Goal: Task Accomplishment & Management: Complete application form

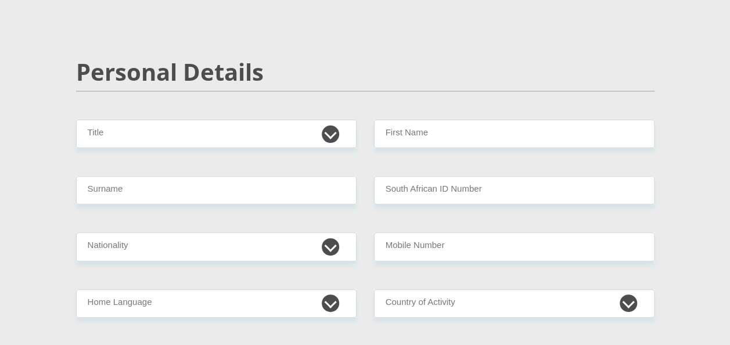
scroll to position [116, 0]
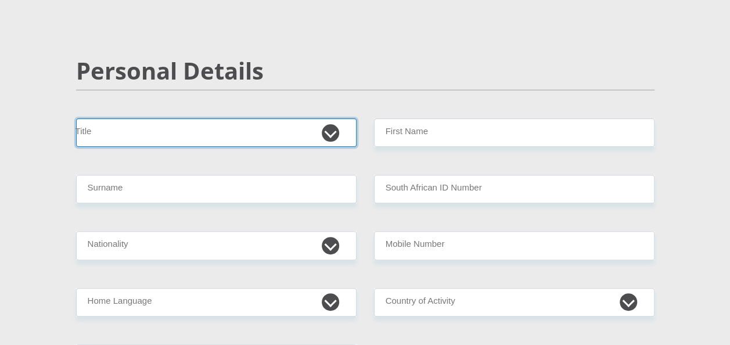
click at [166, 127] on select "Mr Ms Mrs Dr [PERSON_NAME]" at bounding box center [216, 133] width 281 height 28
select select "Mr"
click at [76, 119] on select "Mr Ms Mrs Dr [PERSON_NAME]" at bounding box center [216, 133] width 281 height 28
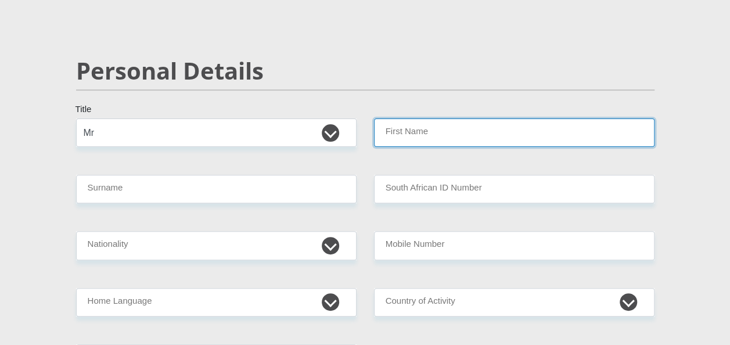
click at [449, 127] on input "First Name" at bounding box center [514, 133] width 281 height 28
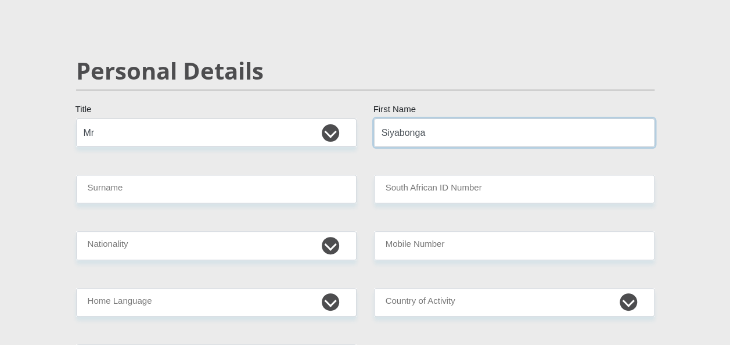
type input "Siyabonga"
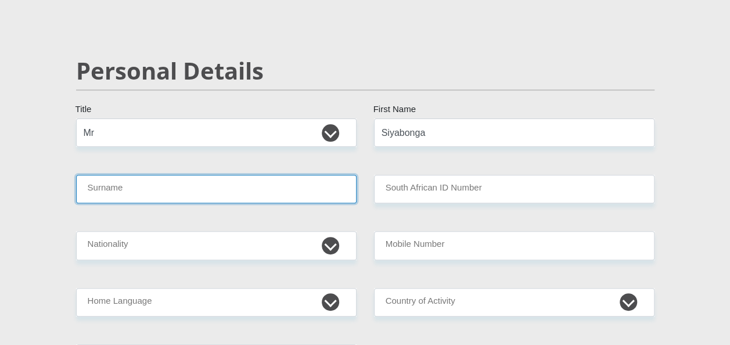
click at [274, 189] on input "Surname" at bounding box center [216, 189] width 281 height 28
type input "Mhlongo"
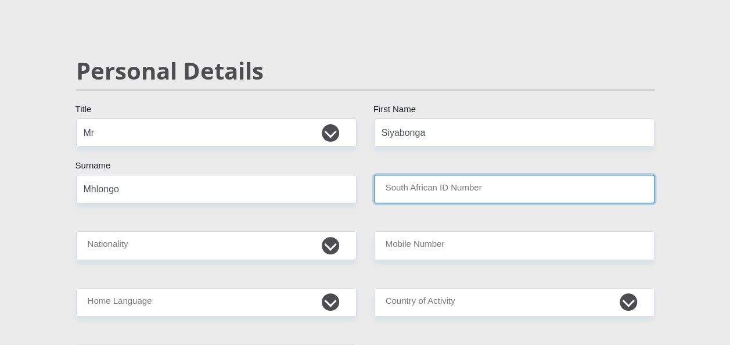
click at [462, 188] on input "South African ID Number" at bounding box center [514, 189] width 281 height 28
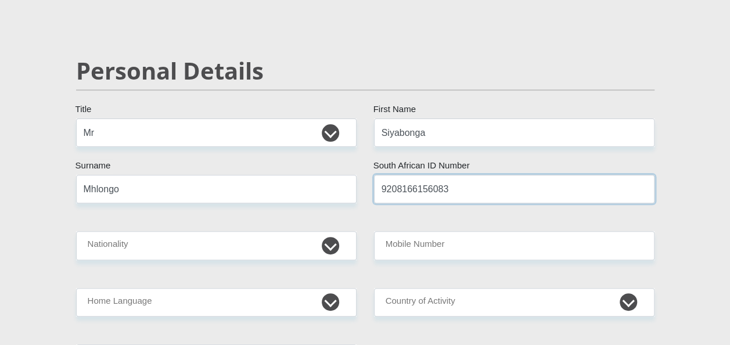
type input "9208166156083"
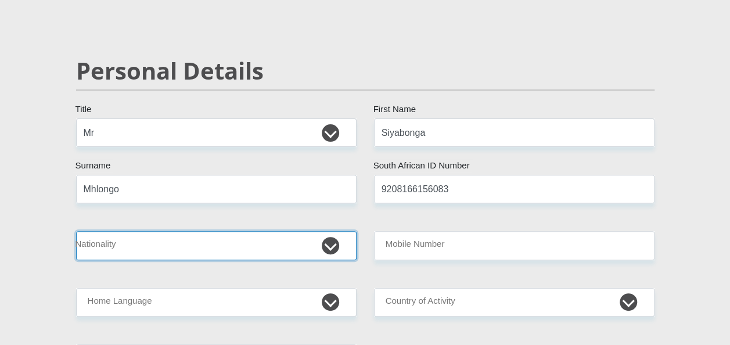
click at [330, 241] on select "[GEOGRAPHIC_DATA] [GEOGRAPHIC_DATA] [GEOGRAPHIC_DATA] [GEOGRAPHIC_DATA] [GEOGRA…" at bounding box center [216, 245] width 281 height 28
select select "ZAF"
click at [76, 231] on select "[GEOGRAPHIC_DATA] [GEOGRAPHIC_DATA] [GEOGRAPHIC_DATA] [GEOGRAPHIC_DATA] [GEOGRA…" at bounding box center [216, 245] width 281 height 28
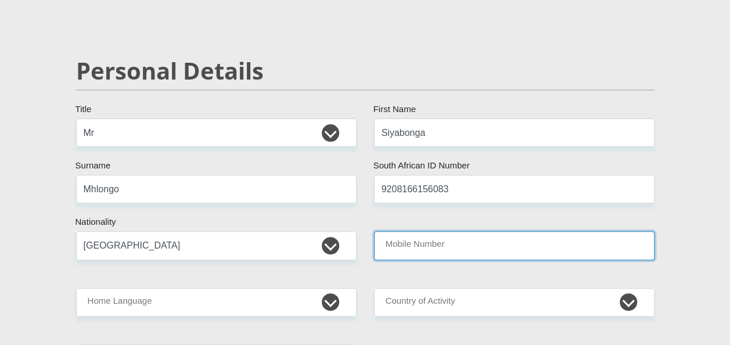
click at [513, 246] on input "Mobile Number" at bounding box center [514, 245] width 281 height 28
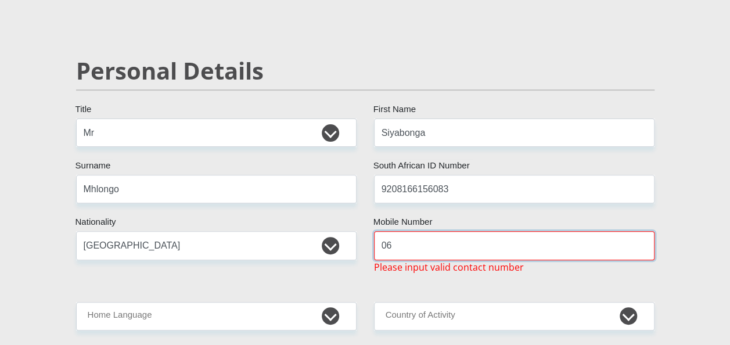
type input "0"
type input "+27659596824"
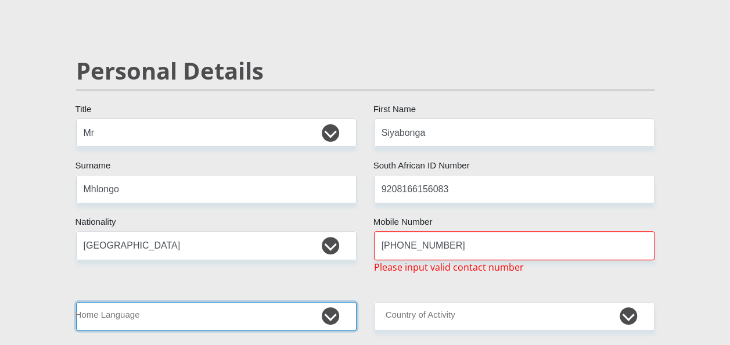
click at [276, 317] on select "Afrikaans English Sepedi South Ndebele Southern Sotho Swati Tsonga Tswana Venda…" at bounding box center [216, 316] width 281 height 28
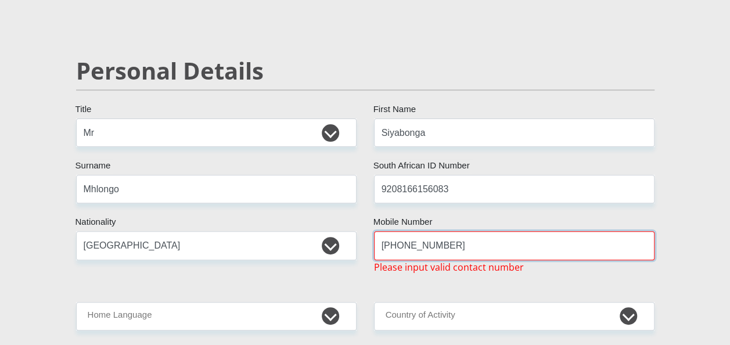
click at [521, 237] on input "+27659596824" at bounding box center [514, 245] width 281 height 28
click at [374, 260] on div at bounding box center [374, 260] width 0 height 0
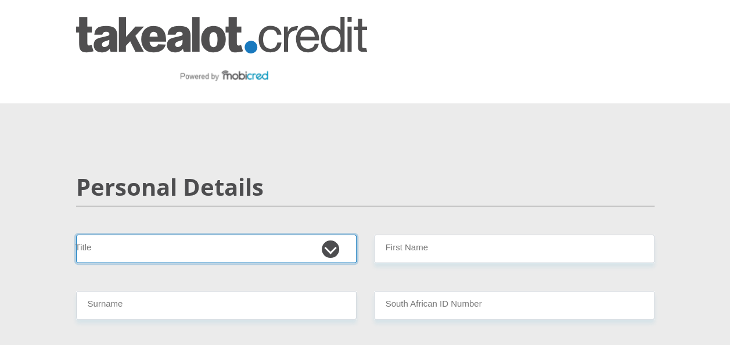
click at [334, 249] on select "Mr Ms Mrs Dr [PERSON_NAME]" at bounding box center [216, 249] width 281 height 28
select select "Mr"
click at [76, 235] on select "Mr Ms Mrs Dr [PERSON_NAME]" at bounding box center [216, 249] width 281 height 28
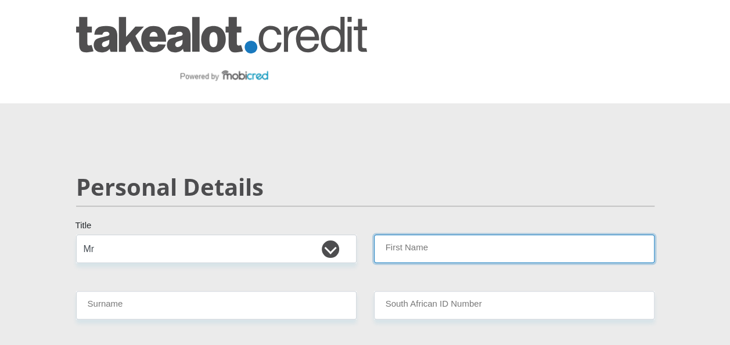
click at [472, 241] on input "First Name" at bounding box center [514, 249] width 281 height 28
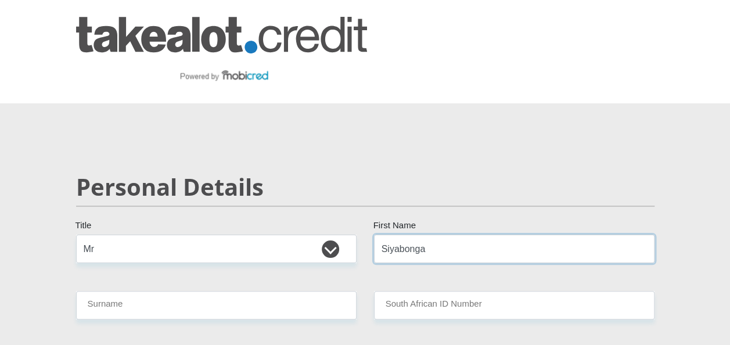
type input "Siyabonga"
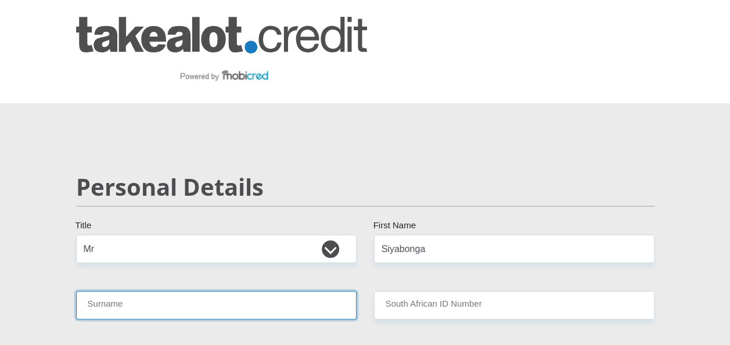
click at [113, 303] on input "Surname" at bounding box center [216, 305] width 281 height 28
type input "Mhlongo"
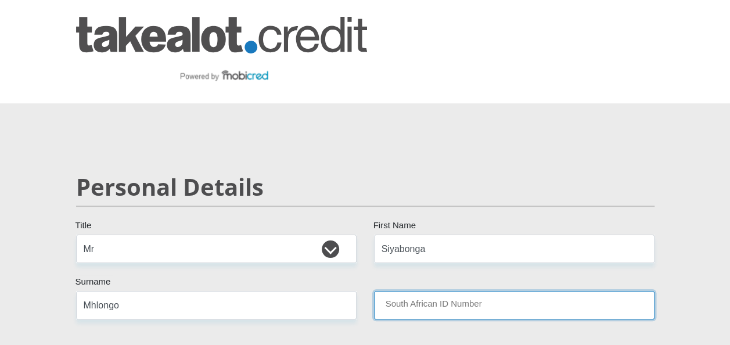
click at [406, 300] on input "South African ID Number" at bounding box center [514, 305] width 281 height 28
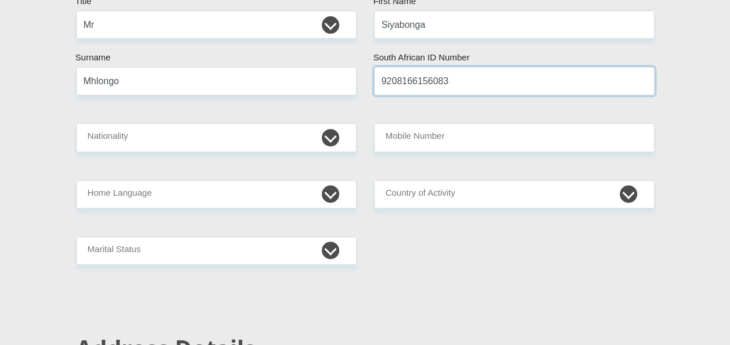
scroll to position [232, 0]
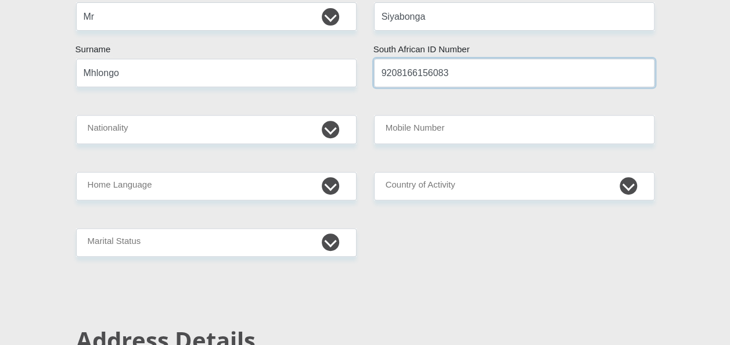
type input "9208166156083"
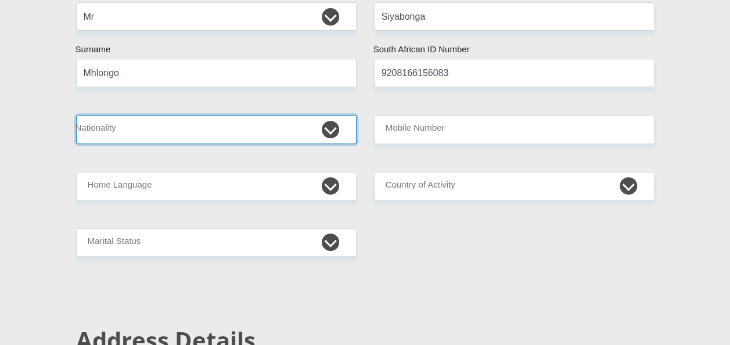
click at [332, 127] on select "[GEOGRAPHIC_DATA] [GEOGRAPHIC_DATA] [GEOGRAPHIC_DATA] [GEOGRAPHIC_DATA] [GEOGRA…" at bounding box center [216, 129] width 281 height 28
select select "ZAF"
click at [76, 115] on select "[GEOGRAPHIC_DATA] [GEOGRAPHIC_DATA] [GEOGRAPHIC_DATA] [GEOGRAPHIC_DATA] [GEOGRA…" at bounding box center [216, 129] width 281 height 28
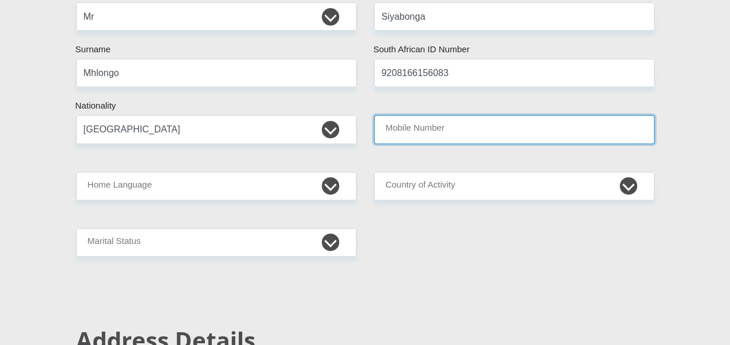
click at [435, 126] on input "Mobile Number" at bounding box center [514, 129] width 281 height 28
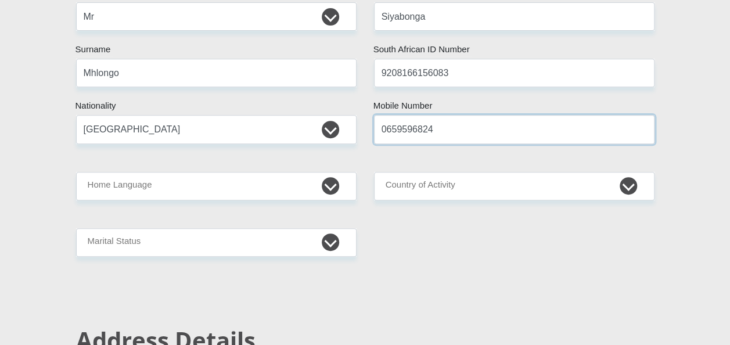
type input "0659596824"
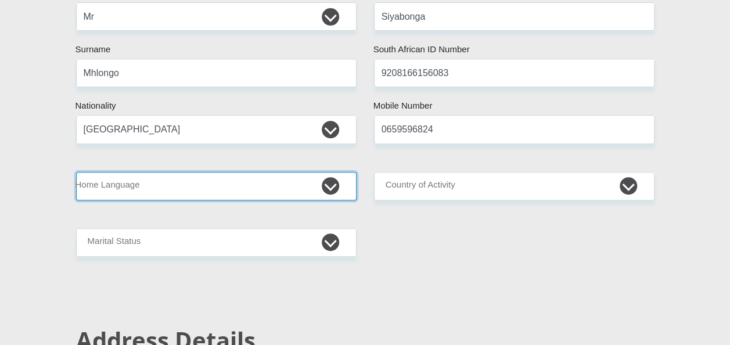
click at [328, 184] on select "Afrikaans English Sepedi South Ndebele Southern Sotho Swati Tsonga Tswana Venda…" at bounding box center [216, 186] width 281 height 28
select select "[DATE]"
click at [76, 172] on select "Afrikaans English Sepedi South Ndebele Southern Sotho Swati Tsonga Tswana Venda…" at bounding box center [216, 186] width 281 height 28
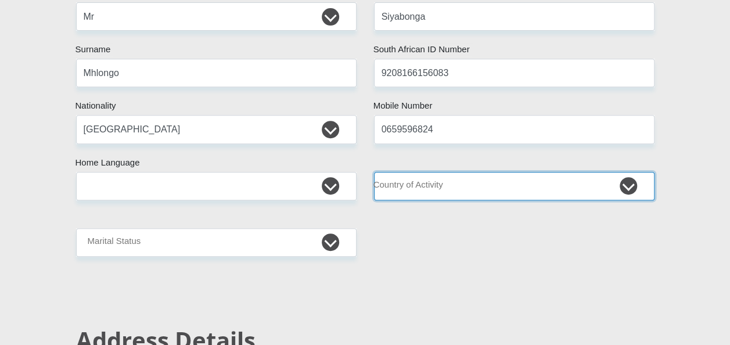
click at [629, 185] on select "[GEOGRAPHIC_DATA] [GEOGRAPHIC_DATA] [GEOGRAPHIC_DATA] [GEOGRAPHIC_DATA] [GEOGRA…" at bounding box center [514, 186] width 281 height 28
select select "ZAF"
click at [374, 172] on select "[GEOGRAPHIC_DATA] [GEOGRAPHIC_DATA] [GEOGRAPHIC_DATA] [GEOGRAPHIC_DATA] [GEOGRA…" at bounding box center [514, 186] width 281 height 28
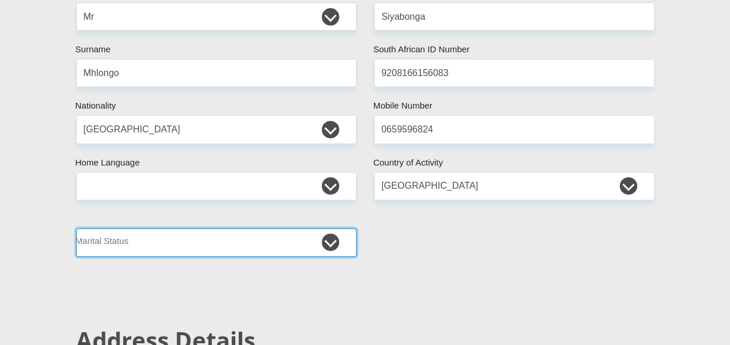
click at [329, 239] on select "Married ANC Single Divorced Widowed Married COP or Customary Law" at bounding box center [216, 242] width 281 height 28
select select "2"
click at [76, 228] on select "Married ANC Single Divorced Widowed Married COP or Customary Law" at bounding box center [216, 242] width 281 height 28
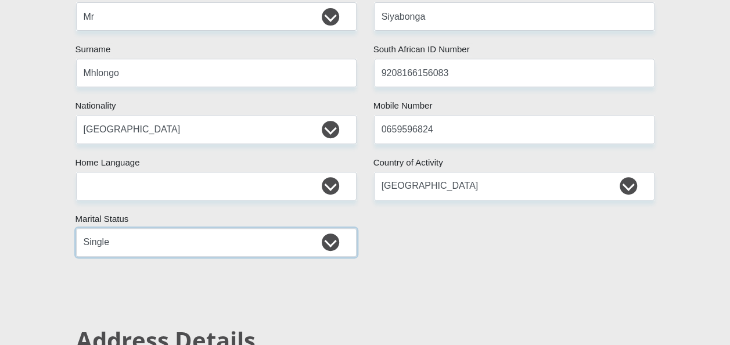
scroll to position [465, 0]
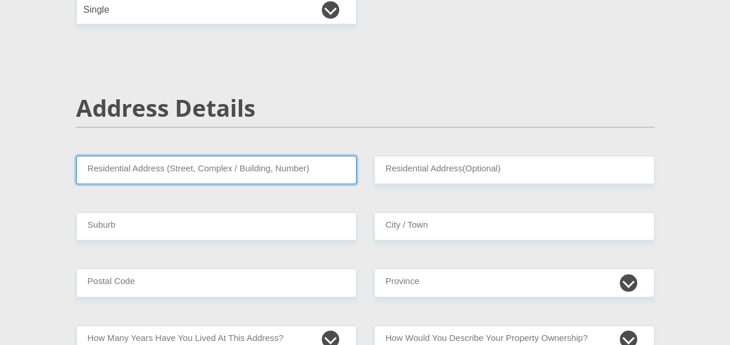
click at [277, 174] on input "Residential Address (Street, Complex / Building, Number)" at bounding box center [216, 170] width 281 height 28
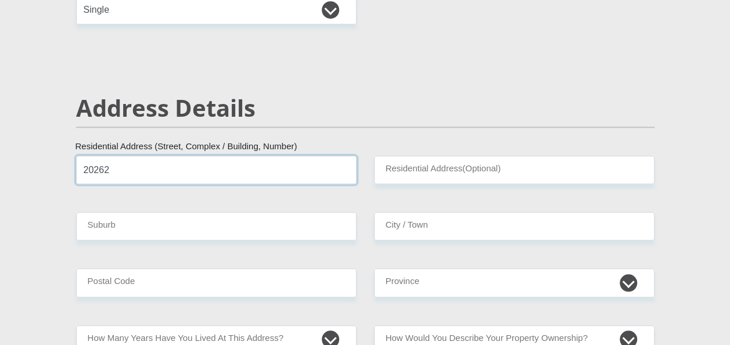
click at [184, 167] on input "20262" at bounding box center [216, 170] width 281 height 28
type input "[STREET_ADDRESS][DEMOGRAPHIC_DATA]"
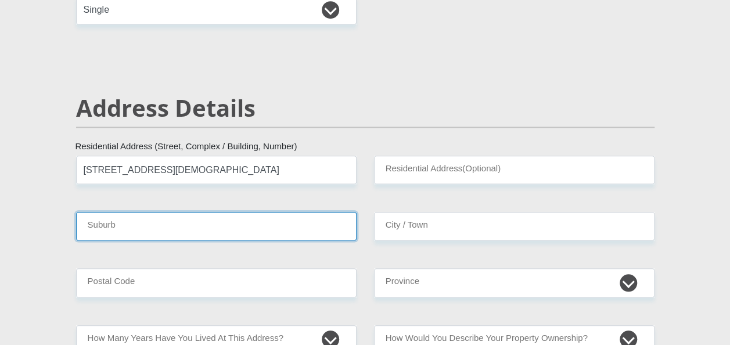
click at [126, 228] on input "Suburb" at bounding box center [216, 226] width 281 height 28
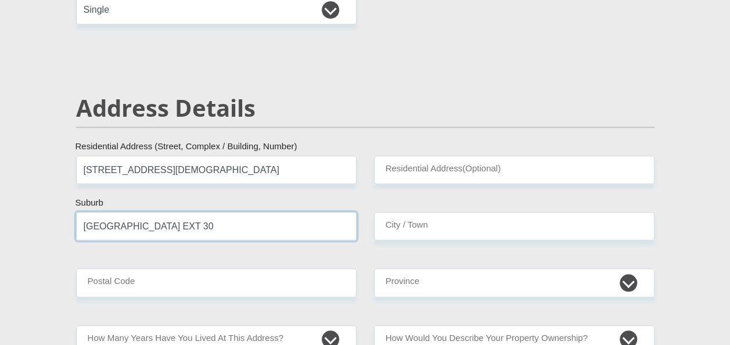
type input "[GEOGRAPHIC_DATA] EXT 30"
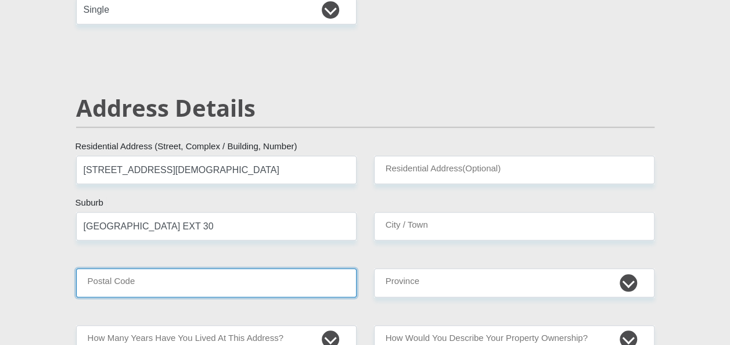
click at [143, 287] on input "Postal Code" at bounding box center [216, 282] width 281 height 28
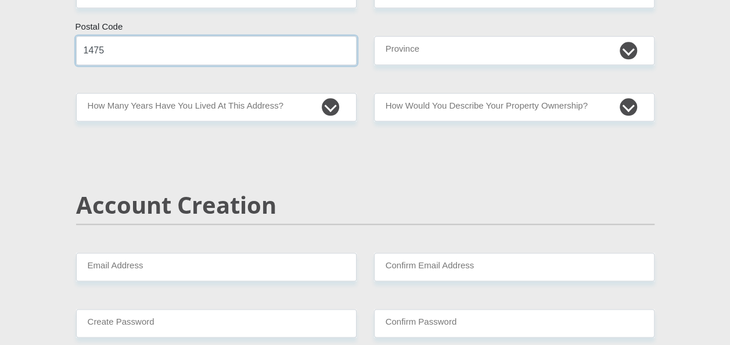
scroll to position [639, 0]
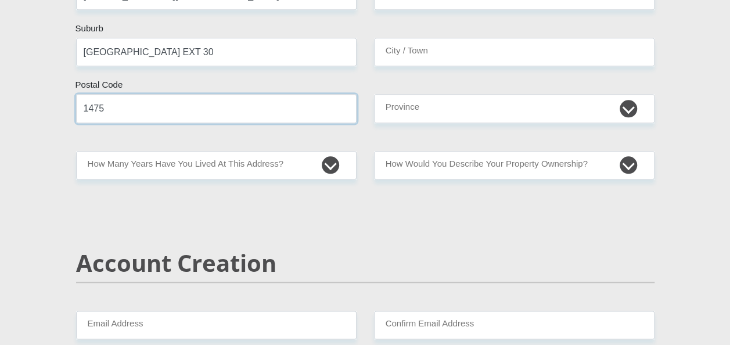
type input "1475"
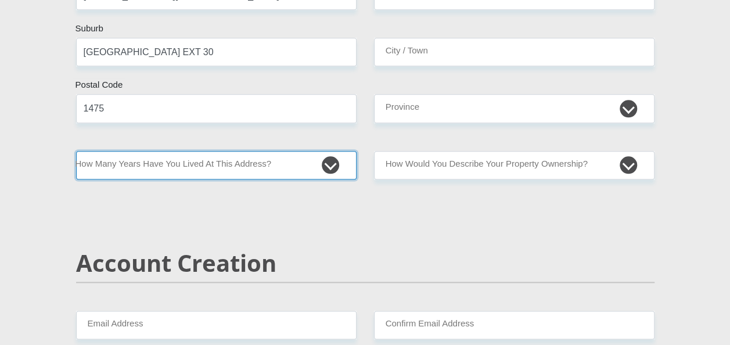
click at [332, 160] on select "less than 1 year 1-3 years 3-5 years 5+ years" at bounding box center [216, 165] width 281 height 28
select select "5"
click at [76, 151] on select "less than 1 year 1-3 years 3-5 years 5+ years" at bounding box center [216, 165] width 281 height 28
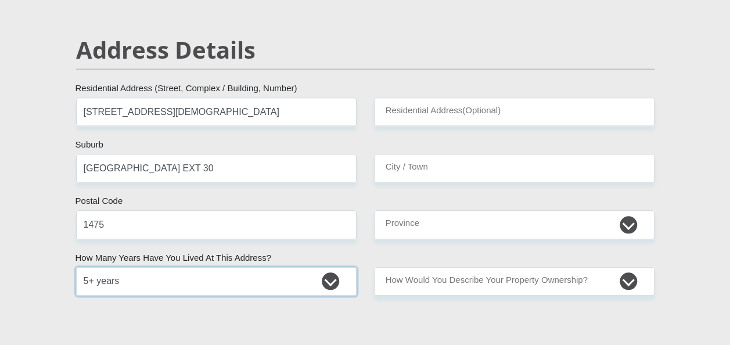
scroll to position [523, 0]
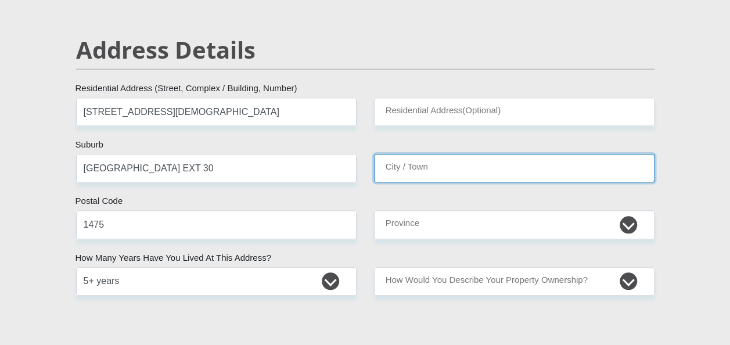
click at [439, 170] on input "City / Town" at bounding box center [514, 168] width 281 height 28
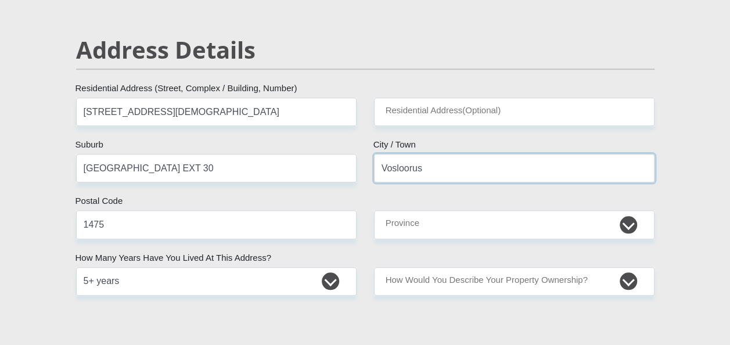
type input "Vosloorus"
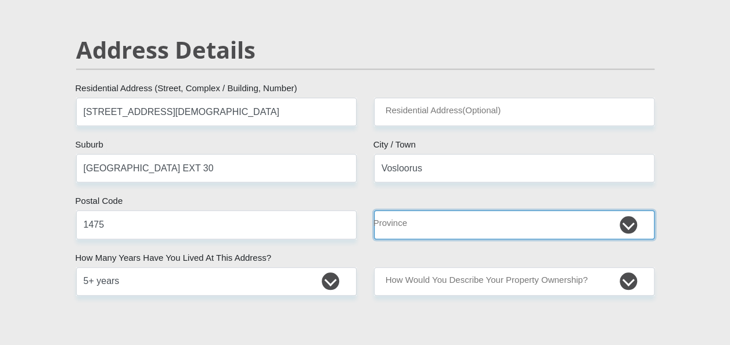
click at [627, 220] on select "Eastern Cape Free State [GEOGRAPHIC_DATA] [GEOGRAPHIC_DATA][DATE] [GEOGRAPHIC_D…" at bounding box center [514, 224] width 281 height 28
select select "Gauteng"
click at [374, 210] on select "Eastern Cape Free State [GEOGRAPHIC_DATA] [GEOGRAPHIC_DATA][DATE] [GEOGRAPHIC_D…" at bounding box center [514, 224] width 281 height 28
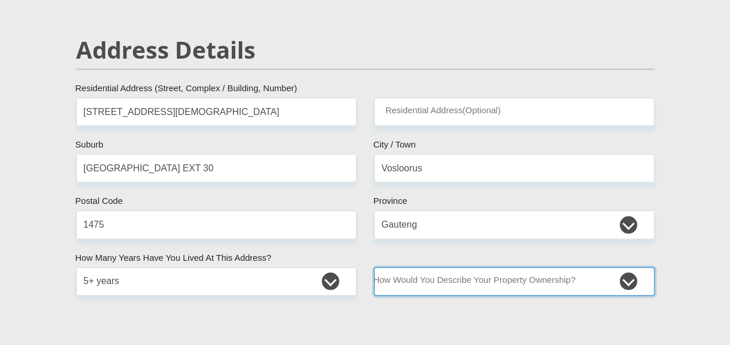
click at [627, 278] on select "Owned Rented Family Owned Company Dwelling" at bounding box center [514, 281] width 281 height 28
select select "parents"
click at [374, 267] on select "Owned Rented Family Owned Company Dwelling" at bounding box center [514, 281] width 281 height 28
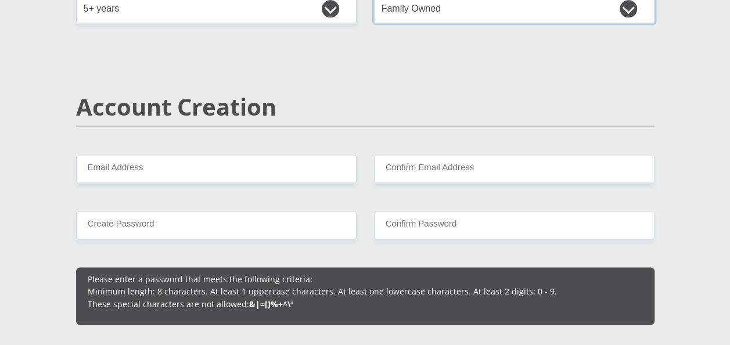
scroll to position [871, 0]
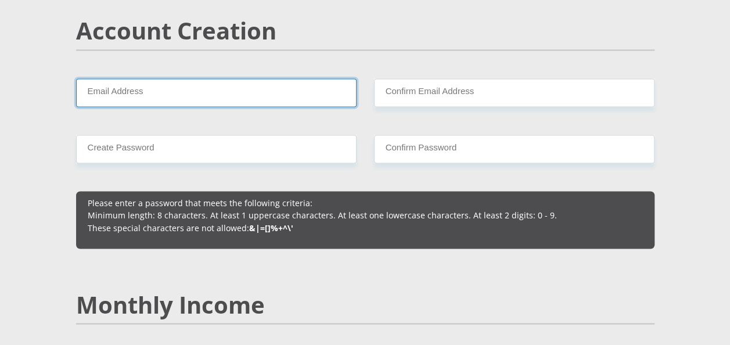
click at [178, 93] on input "Email Address" at bounding box center [216, 92] width 281 height 28
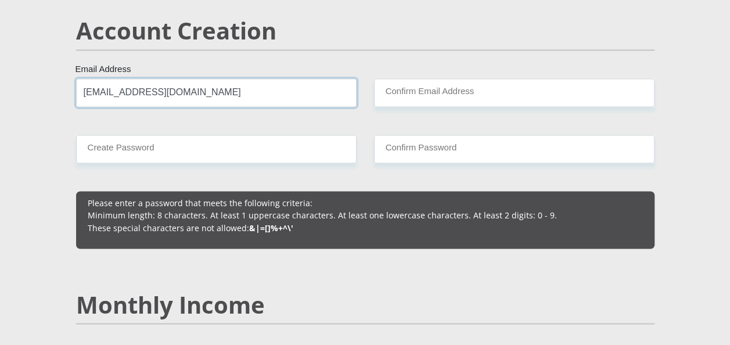
type input "[EMAIL_ADDRESS][DOMAIN_NAME]"
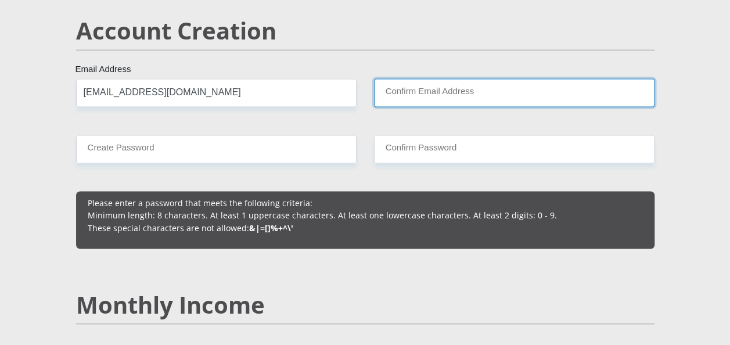
click at [432, 94] on input "Confirm Email Address" at bounding box center [514, 92] width 281 height 28
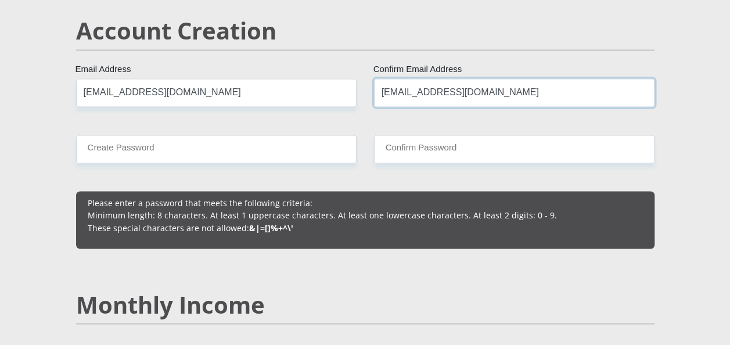
type input "[EMAIL_ADDRESS][DOMAIN_NAME]"
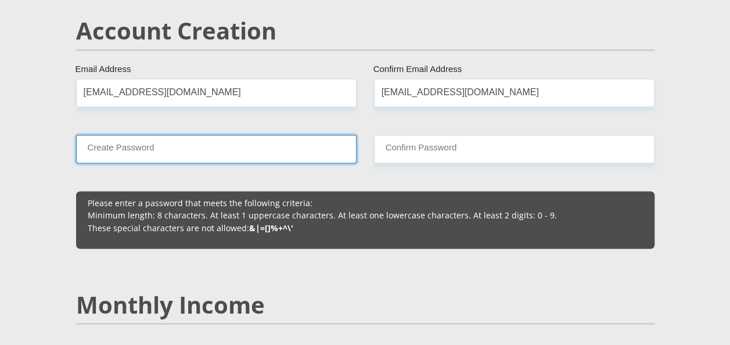
click at [171, 145] on input "Create Password" at bounding box center [216, 149] width 281 height 28
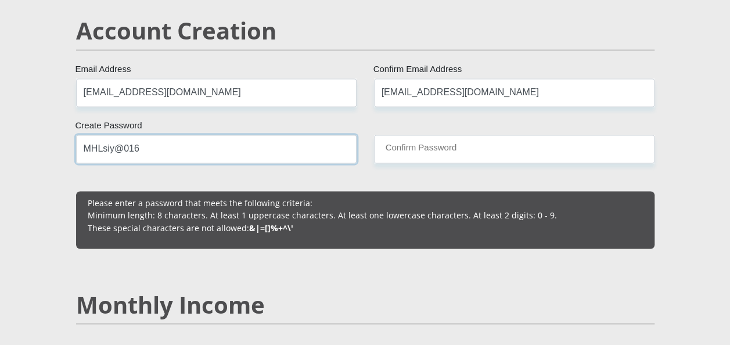
type input "MHLsiy@016"
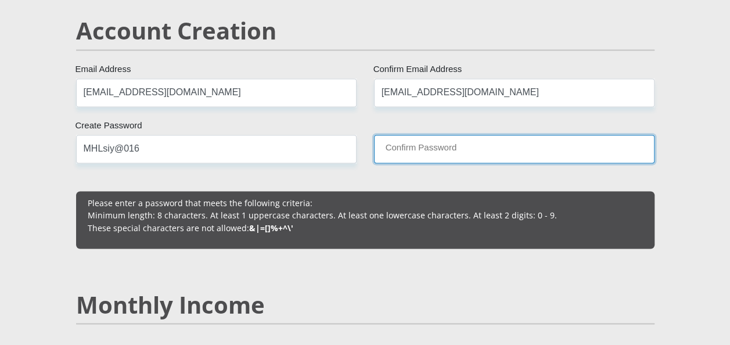
click at [445, 145] on input "Confirm Password" at bounding box center [514, 149] width 281 height 28
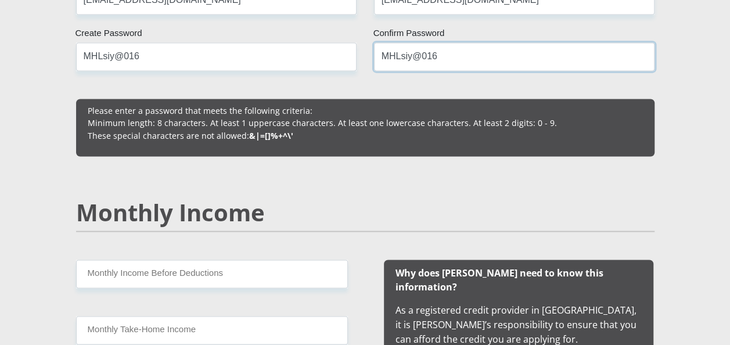
scroll to position [1104, 0]
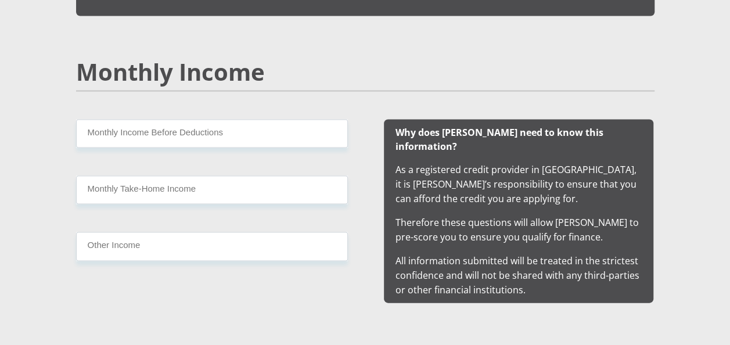
type input "MHLsiy@016"
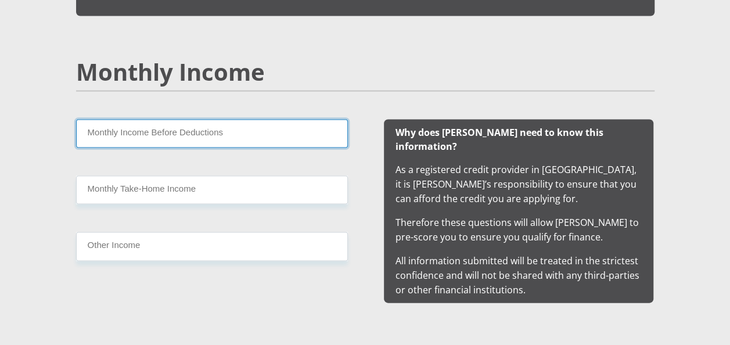
click at [143, 132] on input "Monthly Income Before Deductions" at bounding box center [212, 134] width 272 height 28
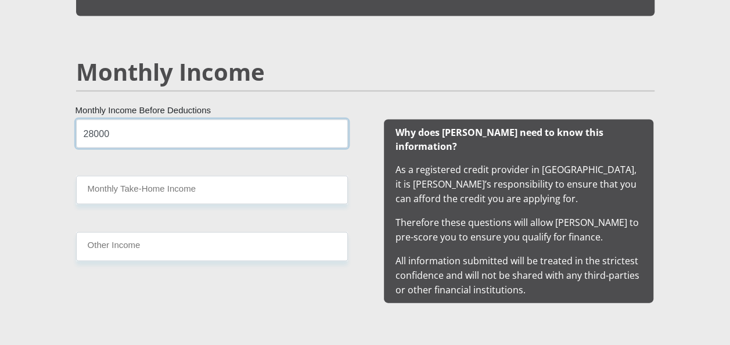
type input "28000"
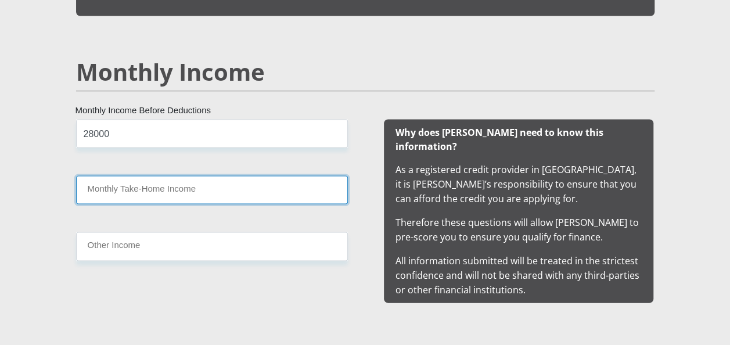
click at [135, 186] on input "Monthly Take-Home Income" at bounding box center [212, 190] width 272 height 28
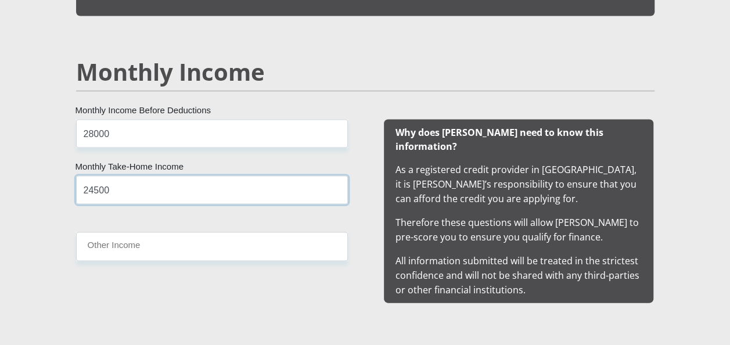
type input "24500"
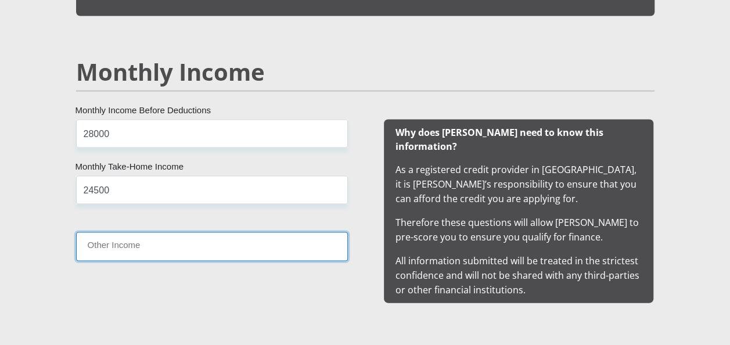
click at [135, 252] on input "Other Income" at bounding box center [212, 246] width 272 height 28
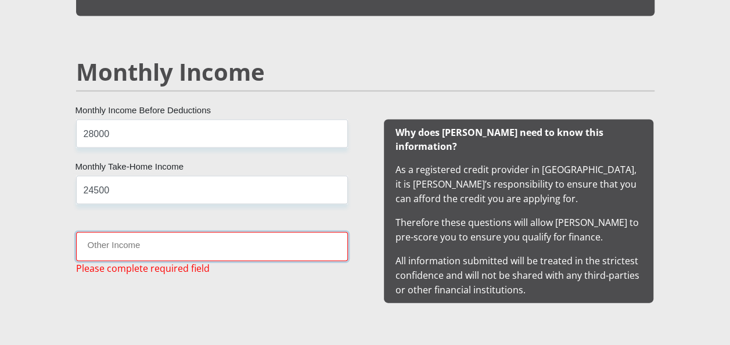
click at [133, 247] on input "Other Income" at bounding box center [212, 246] width 272 height 28
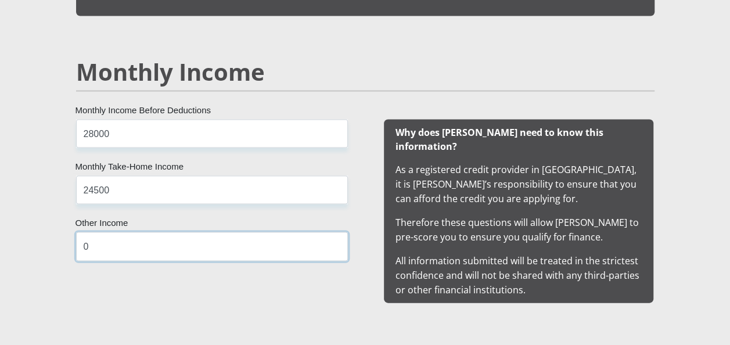
type input "0"
click at [139, 286] on div "28000 Monthly Income Before Deductions 24500 Monthly Take-Home Income 0 Other I…" at bounding box center [212, 212] width 307 height 184
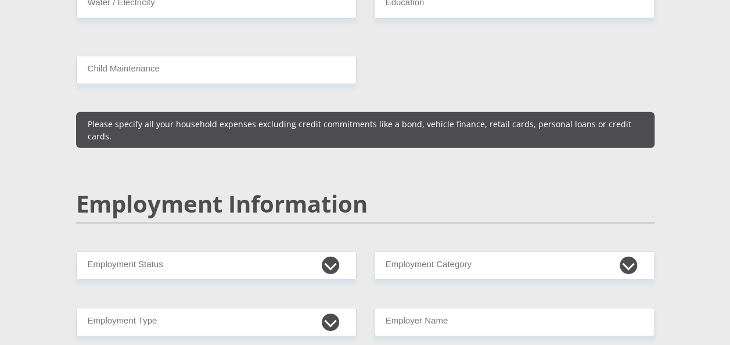
scroll to position [1627, 0]
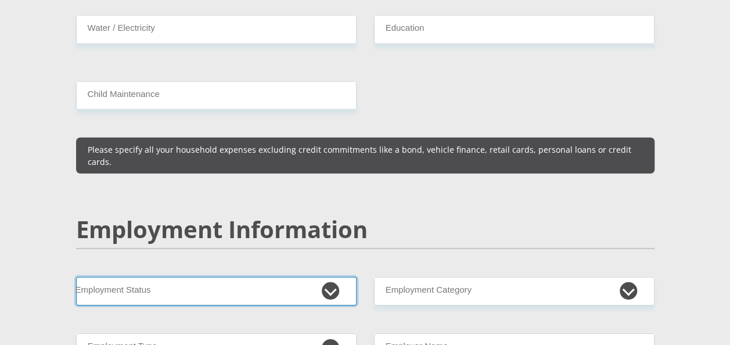
click at [330, 277] on select "Permanent/Full-time Part-time/Casual [DEMOGRAPHIC_DATA] Worker Self-Employed Ho…" at bounding box center [216, 291] width 281 height 28
select select "1"
click at [76, 277] on select "Permanent/Full-time Part-time/Casual [DEMOGRAPHIC_DATA] Worker Self-Employed Ho…" at bounding box center [216, 291] width 281 height 28
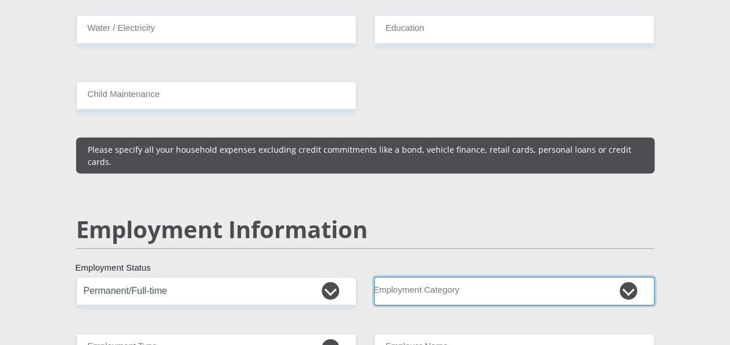
click at [626, 277] on select "AGRICULTURE ALCOHOL & TOBACCO CONSTRUCTION MATERIALS METALLURGY EQUIPMENT FOR R…" at bounding box center [514, 291] width 281 height 28
click at [431, 277] on select "AGRICULTURE ALCOHOL & TOBACCO CONSTRUCTION MATERIALS METALLURGY EQUIPMENT FOR R…" at bounding box center [514, 291] width 281 height 28
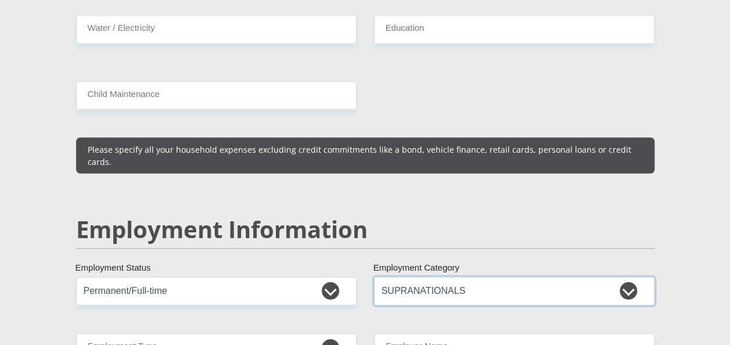
click at [632, 277] on select "AGRICULTURE ALCOHOL & TOBACCO CONSTRUCTION MATERIALS METALLURGY EQUIPMENT FOR R…" at bounding box center [514, 291] width 281 height 28
select select "17"
click at [374, 277] on select "AGRICULTURE ALCOHOL & TOBACCO CONSTRUCTION MATERIALS METALLURGY EQUIPMENT FOR R…" at bounding box center [514, 291] width 281 height 28
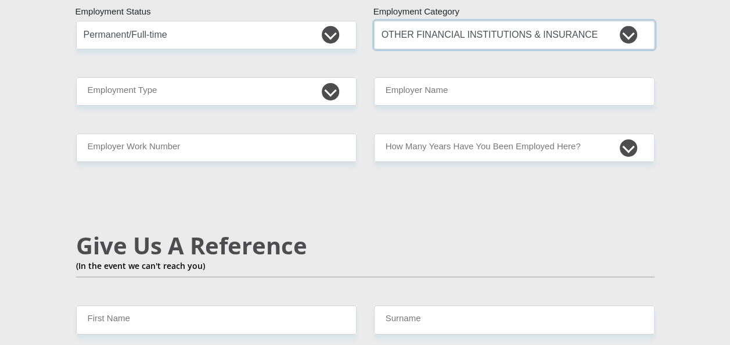
scroll to position [1859, 0]
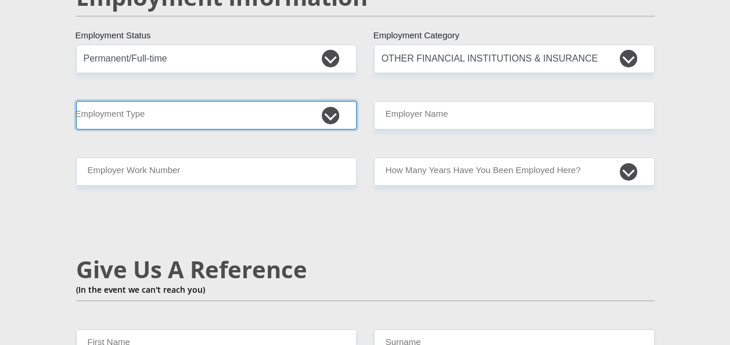
click at [328, 101] on select "College/Lecturer Craft Seller Creative Driver Executive Farmer Forces - Non Com…" at bounding box center [216, 115] width 281 height 28
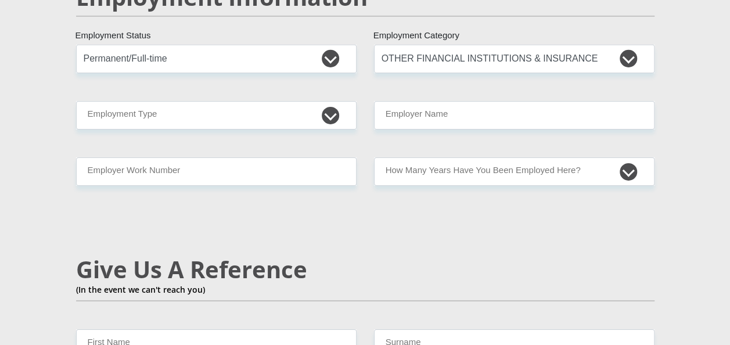
click at [361, 284] on p "(In the event we can't reach you)" at bounding box center [365, 290] width 579 height 12
click at [361, 257] on div "Mr Ms Mrs Dr [PERSON_NAME] Title Siyabonga First Name Mhlongo Surname 920816615…" at bounding box center [365, 33] width 596 height 3314
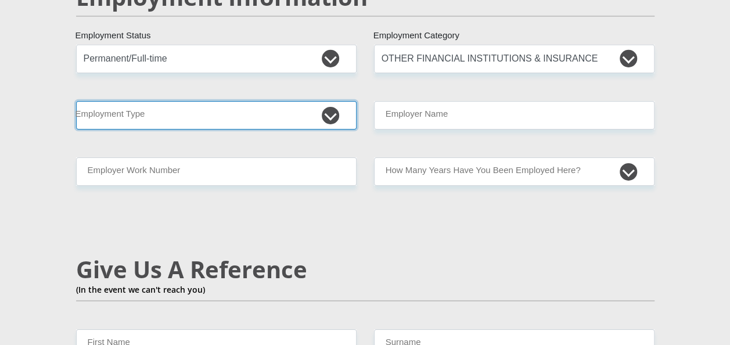
click at [333, 101] on select "College/Lecturer Craft Seller Creative Driver Executive Farmer Forces - Non Com…" at bounding box center [216, 115] width 281 height 28
select select "Creative"
click at [76, 101] on select "College/Lecturer Craft Seller Creative Driver Executive Farmer Forces - Non Com…" at bounding box center [216, 115] width 281 height 28
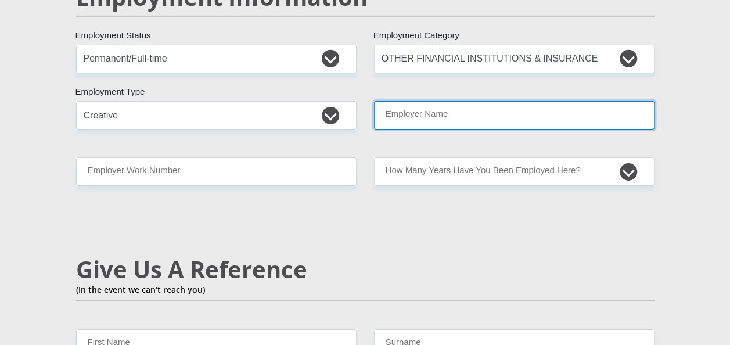
click at [453, 101] on input "Employer Name" at bounding box center [514, 115] width 281 height 28
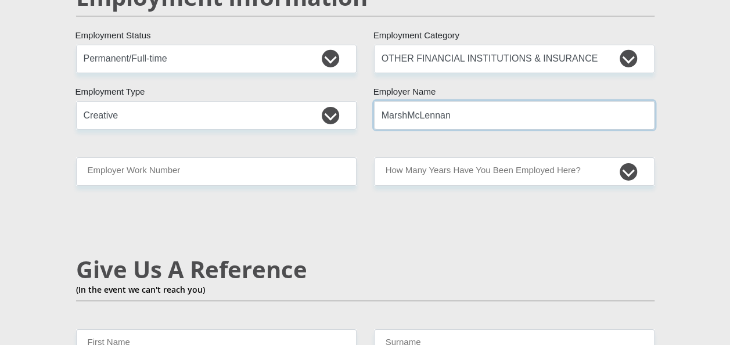
type input "MarshMcLennan"
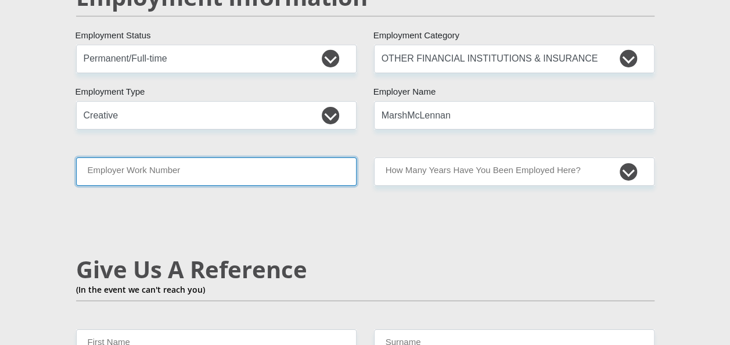
click at [182, 157] on input "Employer Work Number" at bounding box center [216, 171] width 281 height 28
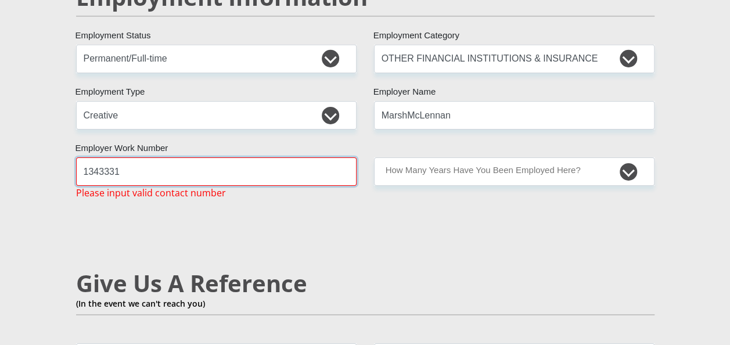
type input "1343331"
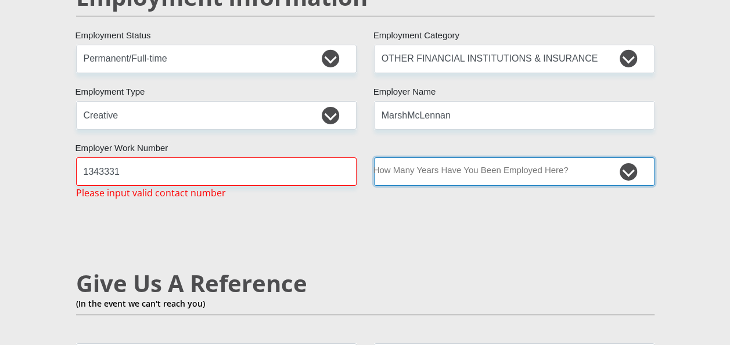
click at [486, 157] on select "less than 1 year 1-3 years 3-5 years 5+ years" at bounding box center [514, 171] width 281 height 28
select select "6"
click at [374, 157] on select "less than 1 year 1-3 years 3-5 years 5+ years" at bounding box center [514, 171] width 281 height 28
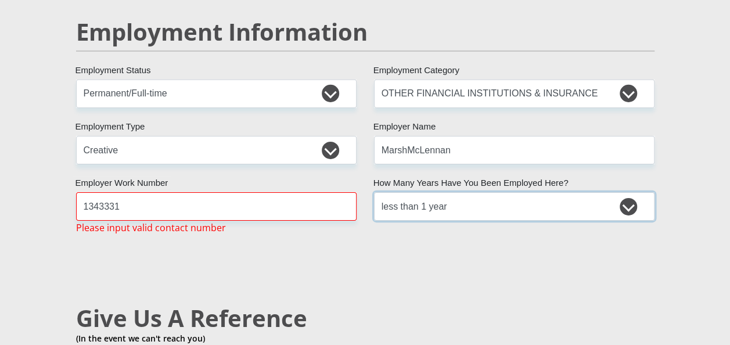
scroll to position [1801, 0]
